Goal: Transaction & Acquisition: Purchase product/service

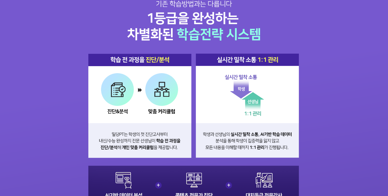
scroll to position [505, 0]
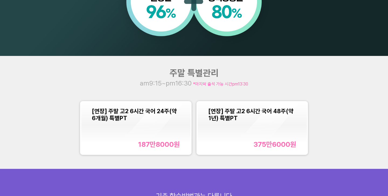
scroll to position [479, 0]
